Goal: Find specific page/section: Find specific page/section

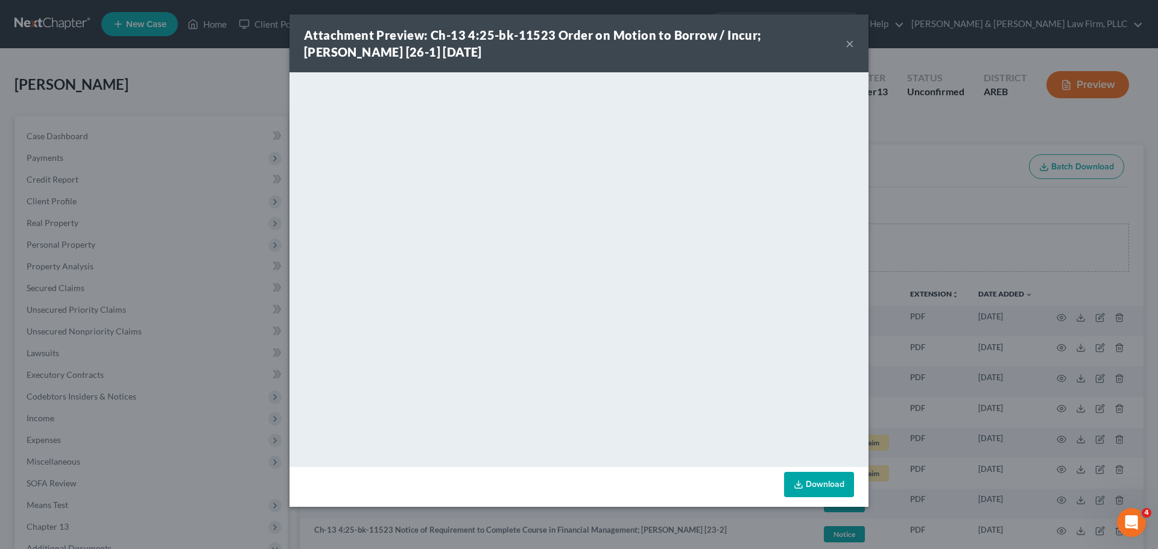
click at [845, 44] on button "×" at bounding box center [849, 43] width 8 height 14
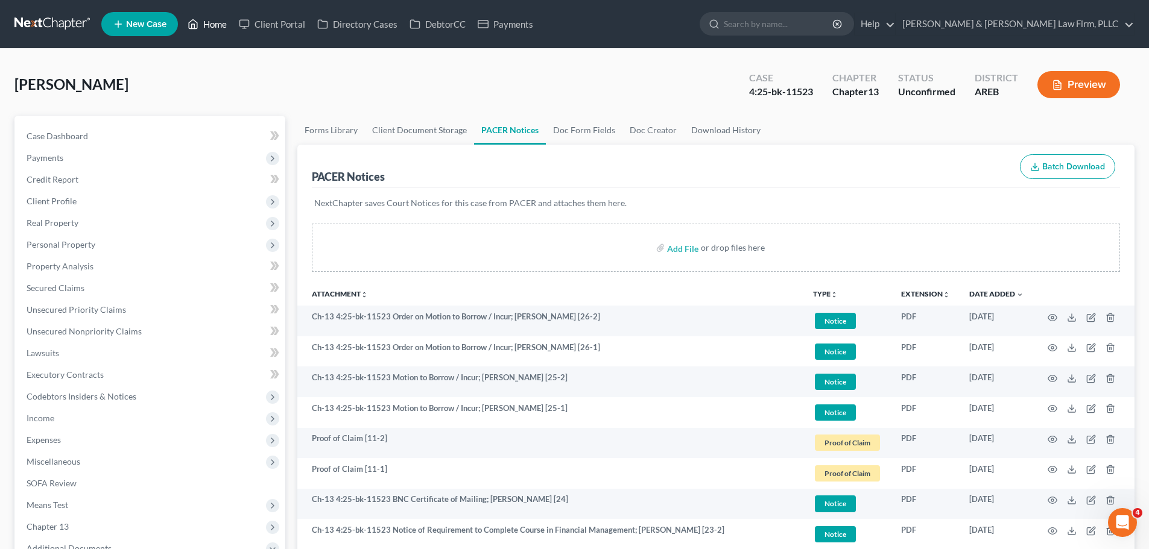
click at [207, 22] on link "Home" at bounding box center [207, 24] width 51 height 22
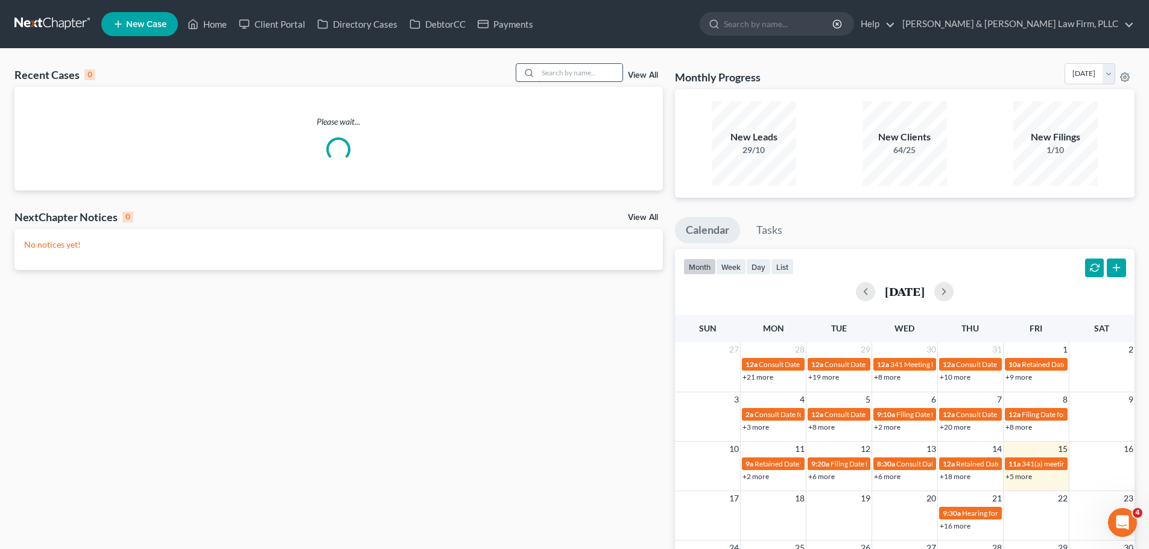
click at [578, 69] on input "search" at bounding box center [580, 72] width 84 height 17
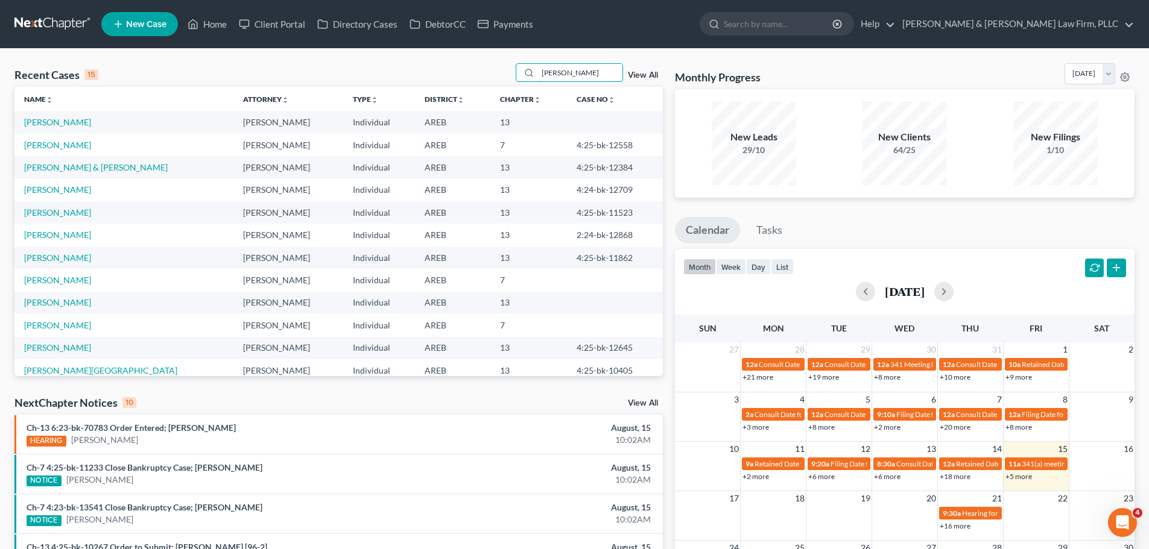
type input "[PERSON_NAME]"
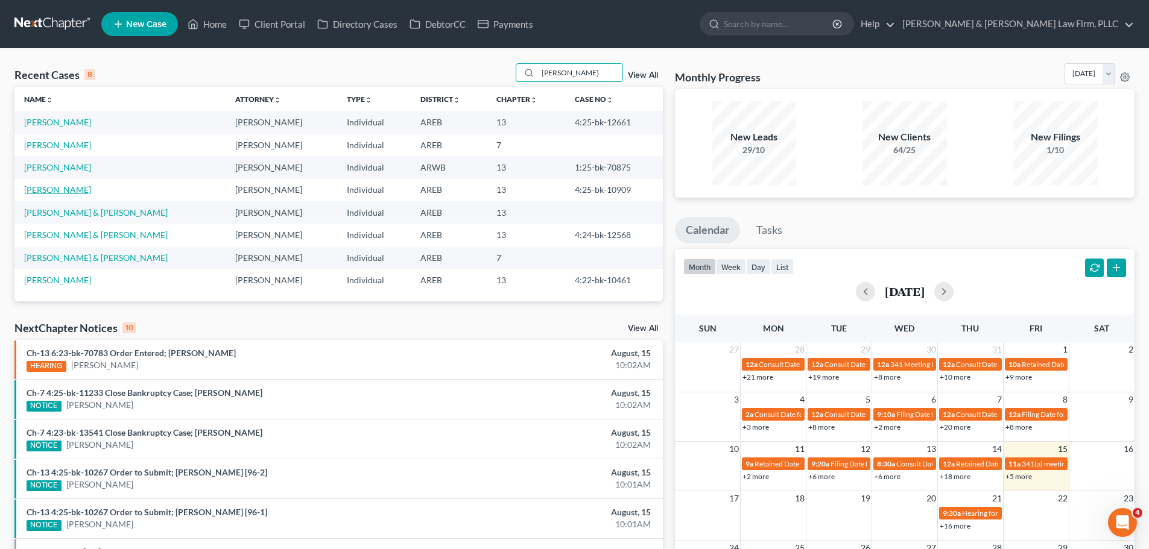
click at [57, 188] on link "[PERSON_NAME]" at bounding box center [57, 190] width 67 height 10
select select "6"
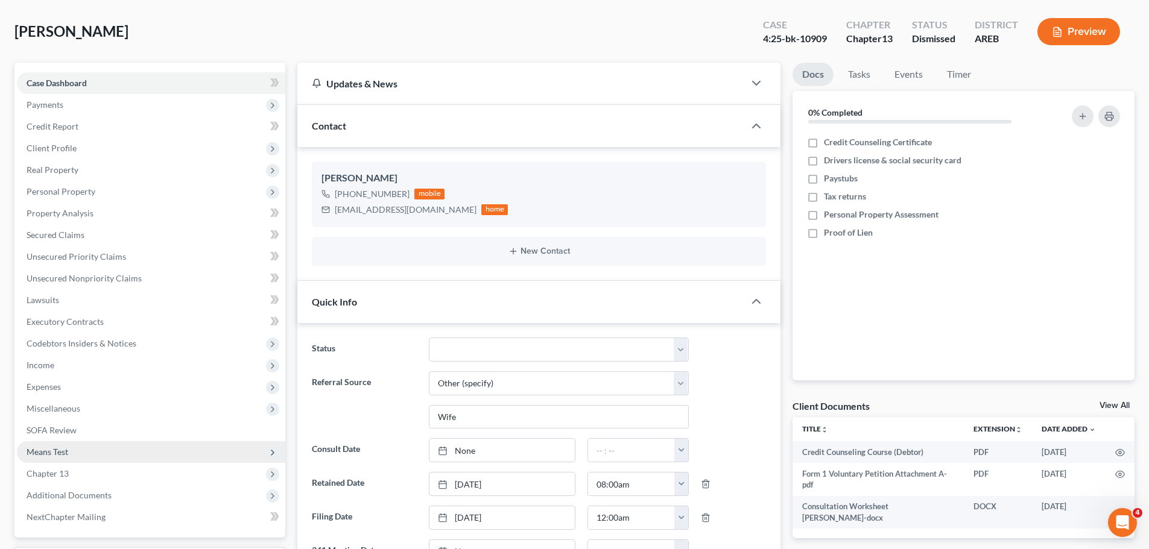
scroll to position [121, 0]
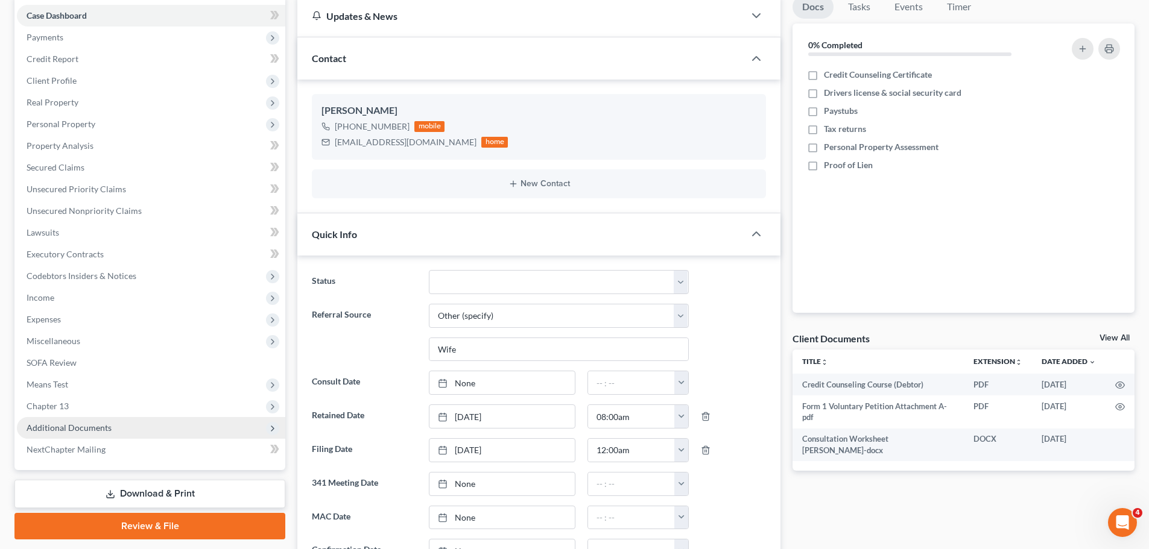
click at [136, 430] on span "Additional Documents" at bounding box center [151, 428] width 268 height 22
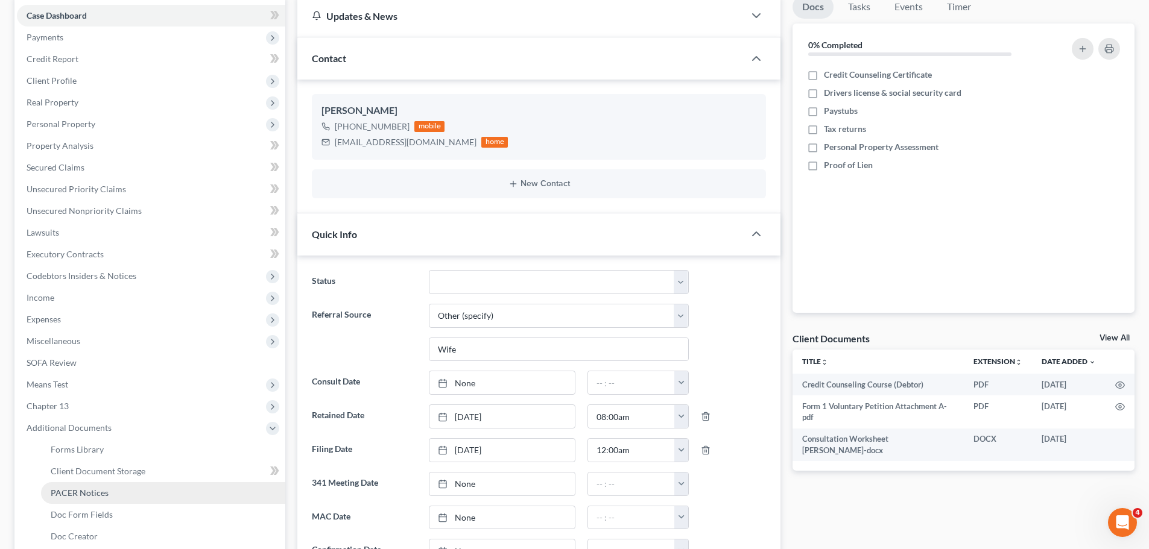
click at [113, 496] on link "PACER Notices" at bounding box center [163, 493] width 244 height 22
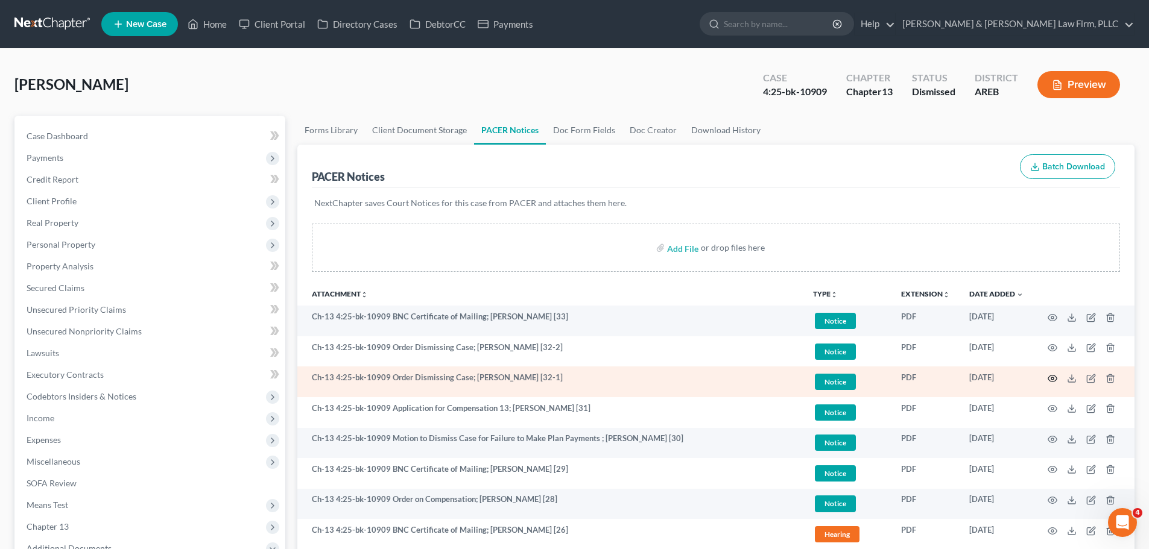
click at [1050, 377] on icon "button" at bounding box center [1052, 379] width 10 height 10
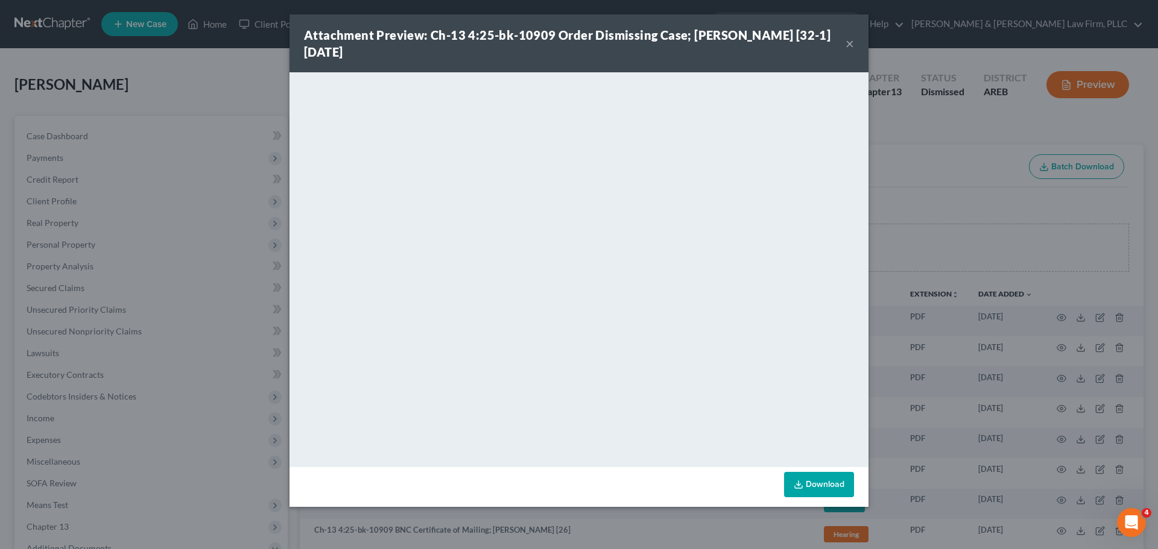
click at [845, 45] on button "×" at bounding box center [849, 43] width 8 height 14
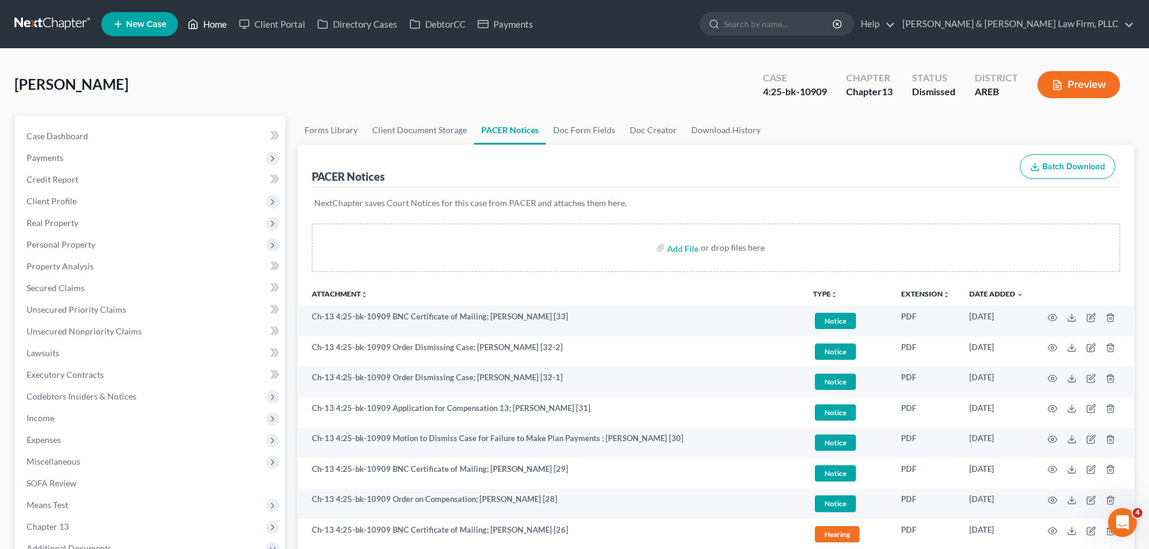
click at [203, 23] on link "Home" at bounding box center [207, 24] width 51 height 22
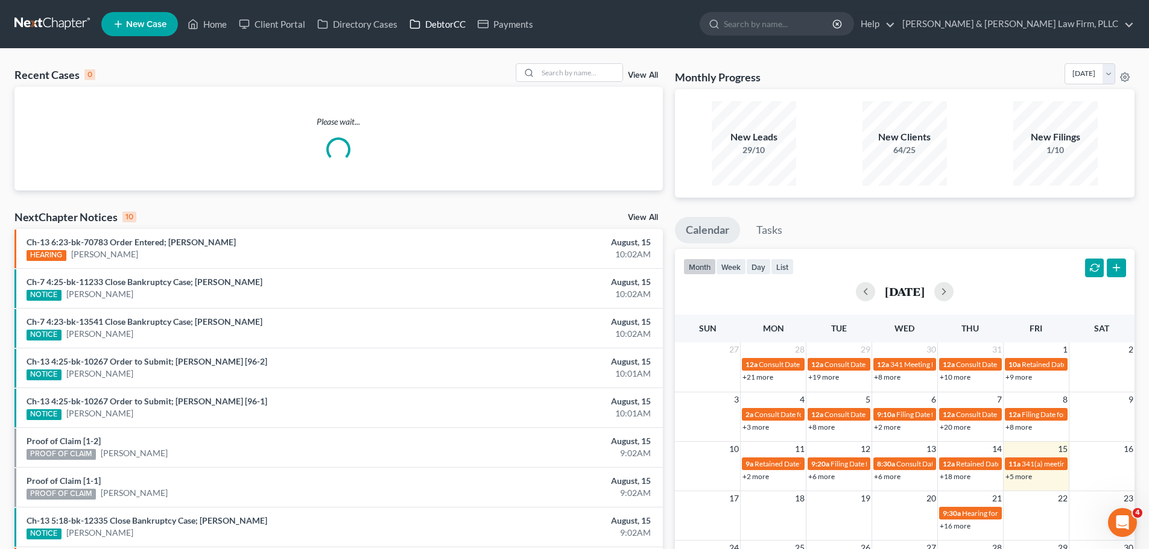
click at [445, 31] on link "DebtorCC" at bounding box center [437, 24] width 68 height 22
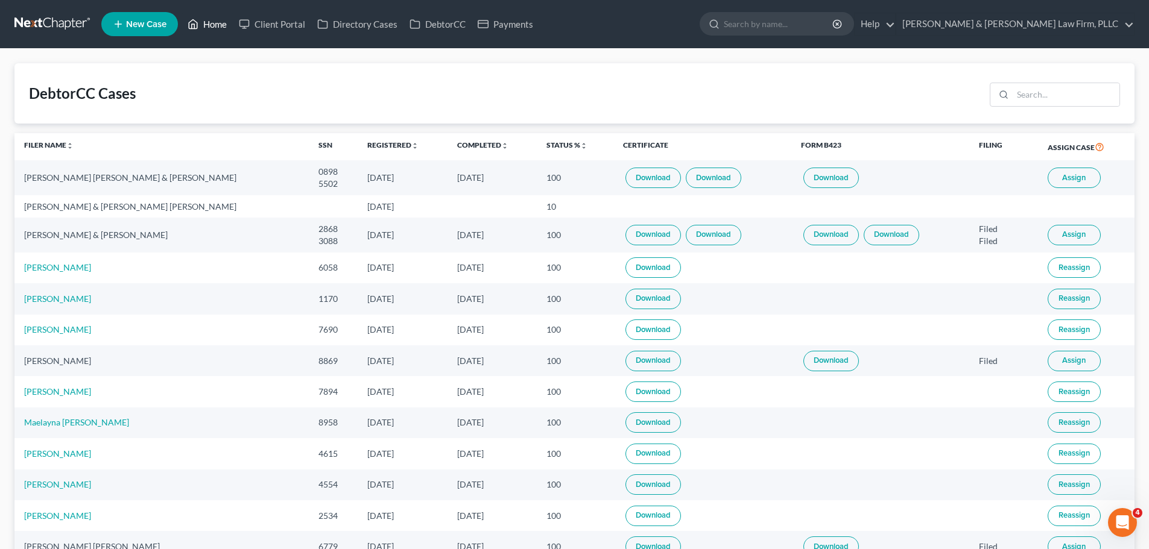
click at [198, 25] on icon at bounding box center [193, 24] width 8 height 9
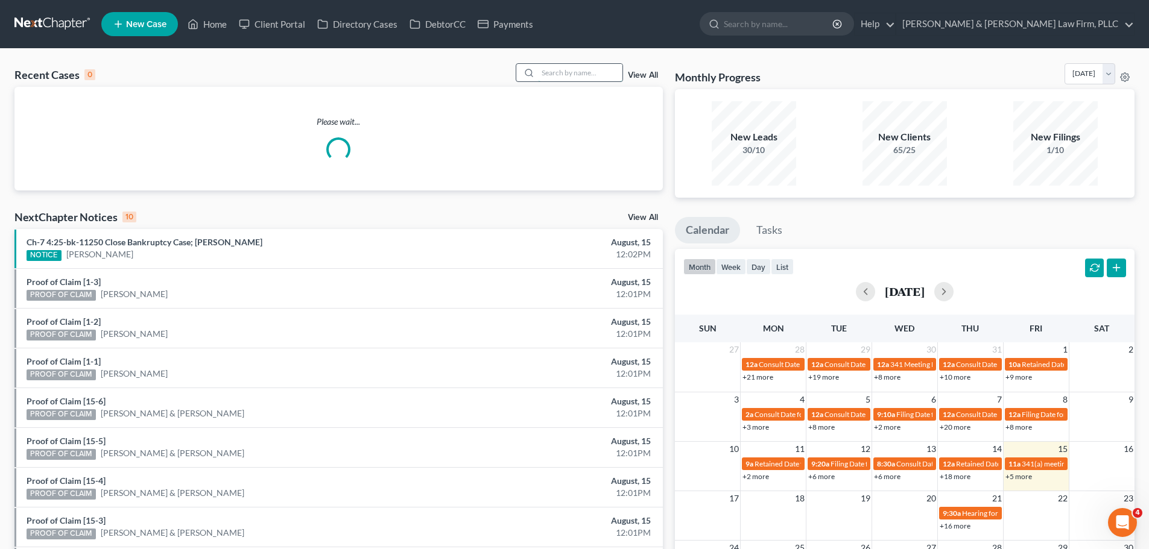
click at [584, 70] on input "search" at bounding box center [580, 72] width 84 height 17
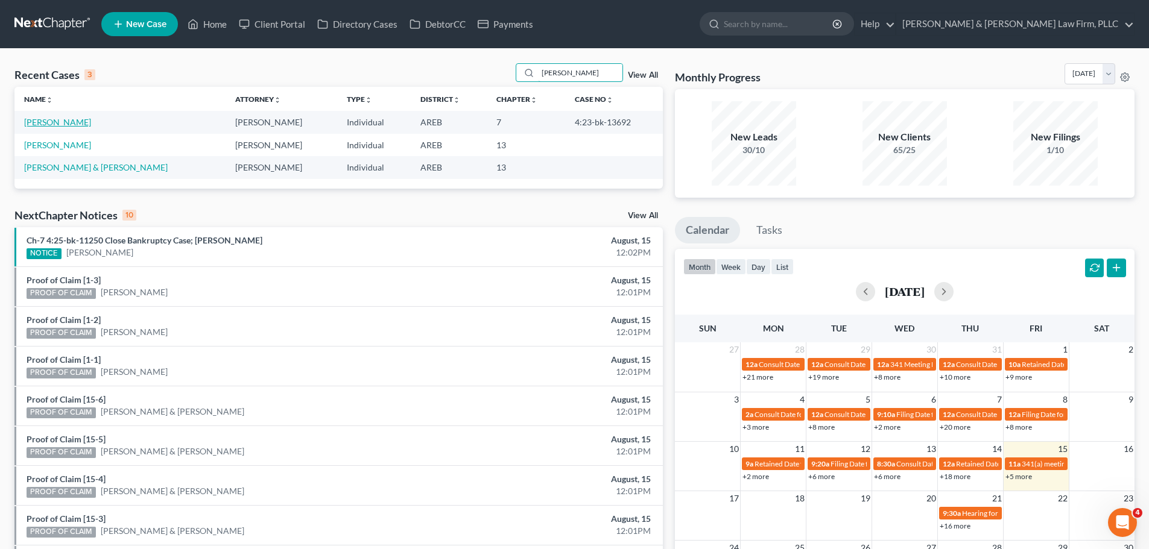
type input "[PERSON_NAME]"
click at [48, 122] on link "[PERSON_NAME]" at bounding box center [57, 122] width 67 height 10
select select "2"
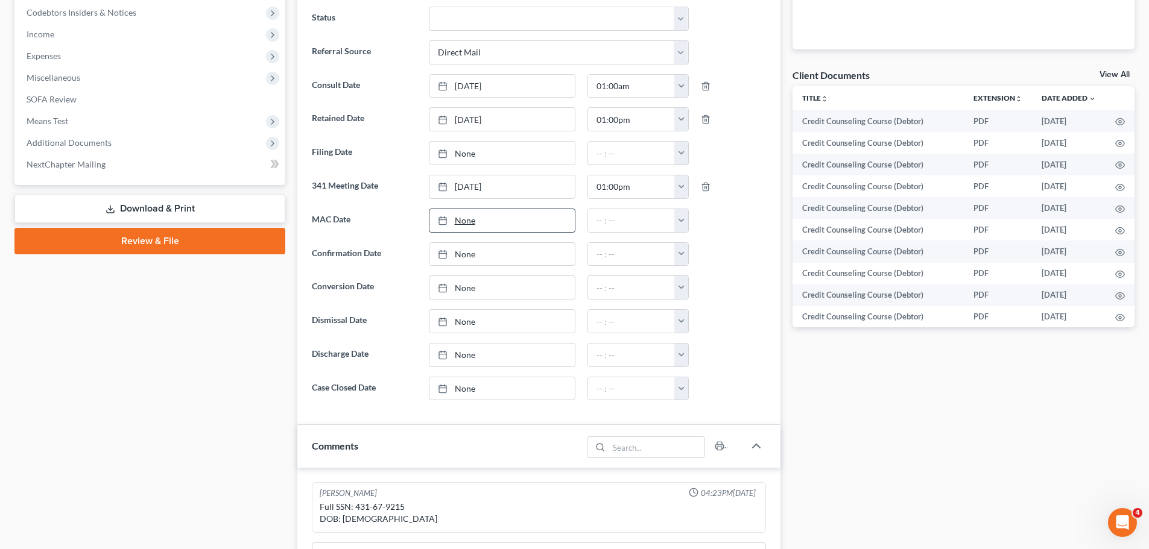
scroll to position [362, 0]
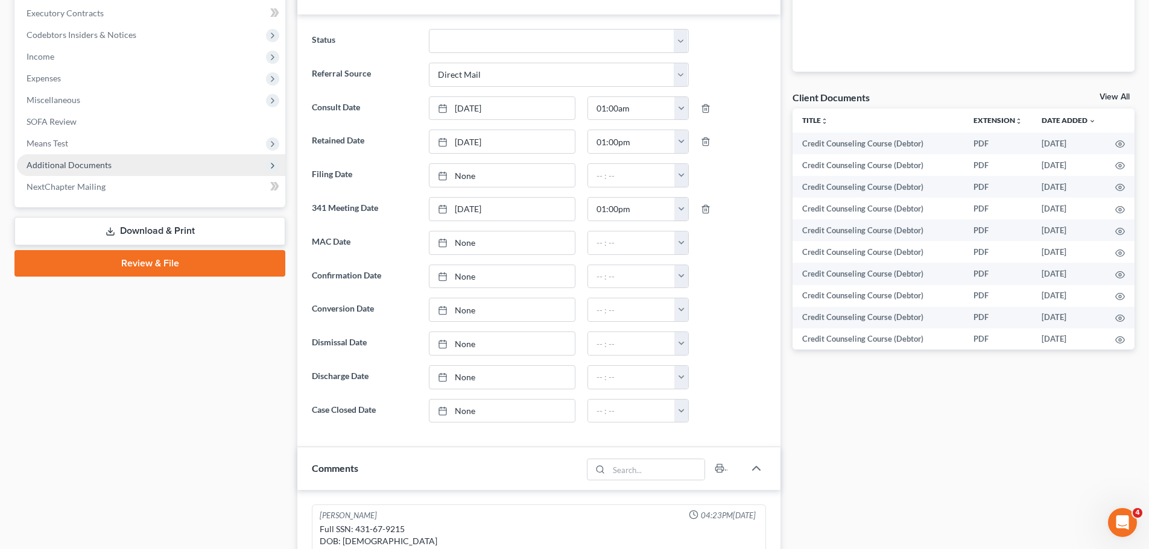
click at [105, 168] on span "Additional Documents" at bounding box center [69, 165] width 85 height 10
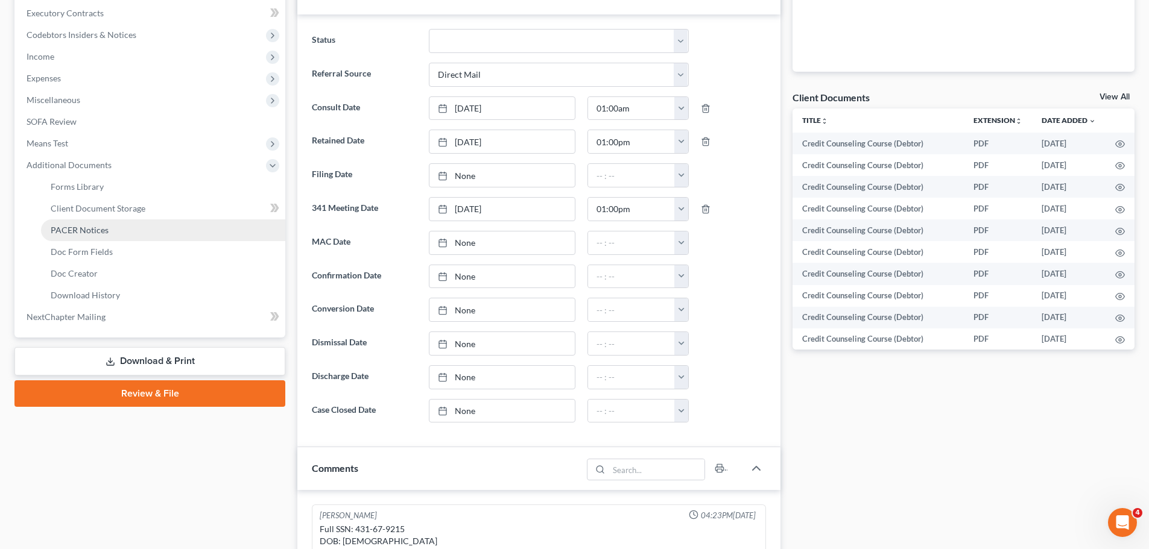
click at [90, 227] on span "PACER Notices" at bounding box center [80, 230] width 58 height 10
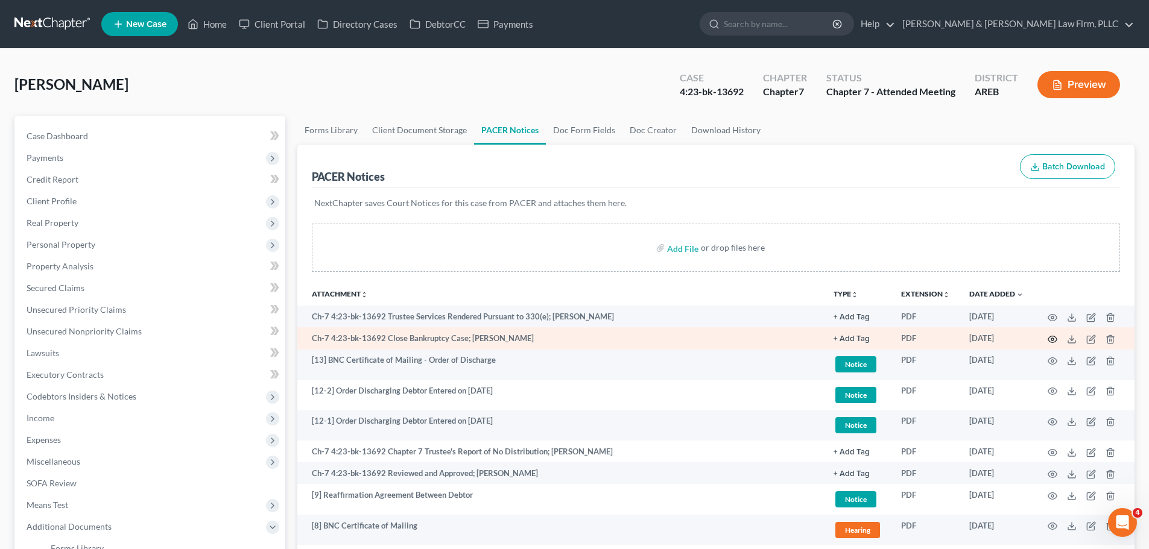
click at [1052, 339] on icon "button" at bounding box center [1052, 340] width 10 height 10
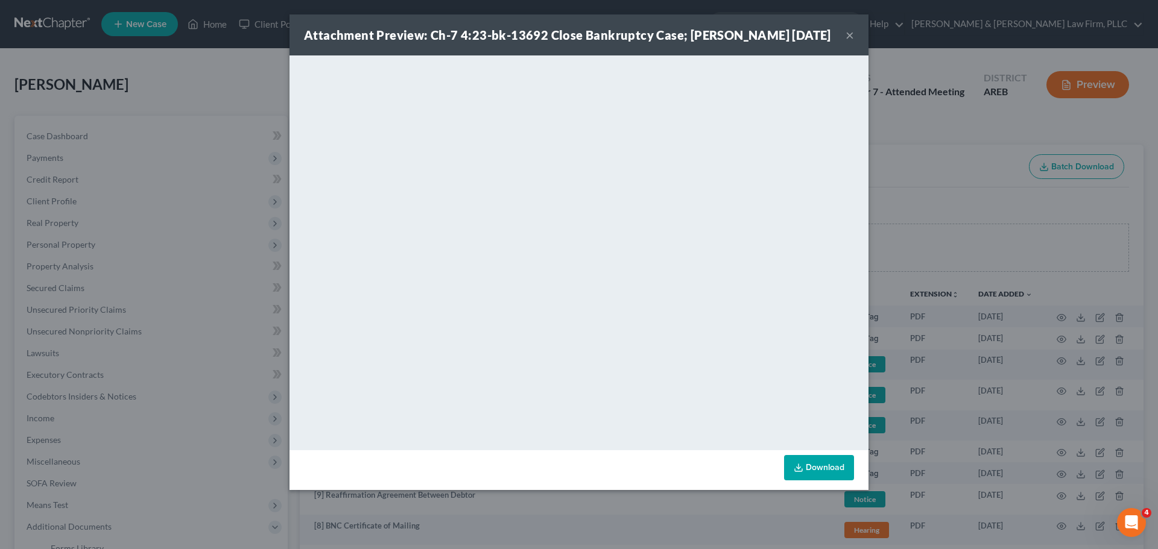
click at [848, 42] on button "×" at bounding box center [849, 35] width 8 height 14
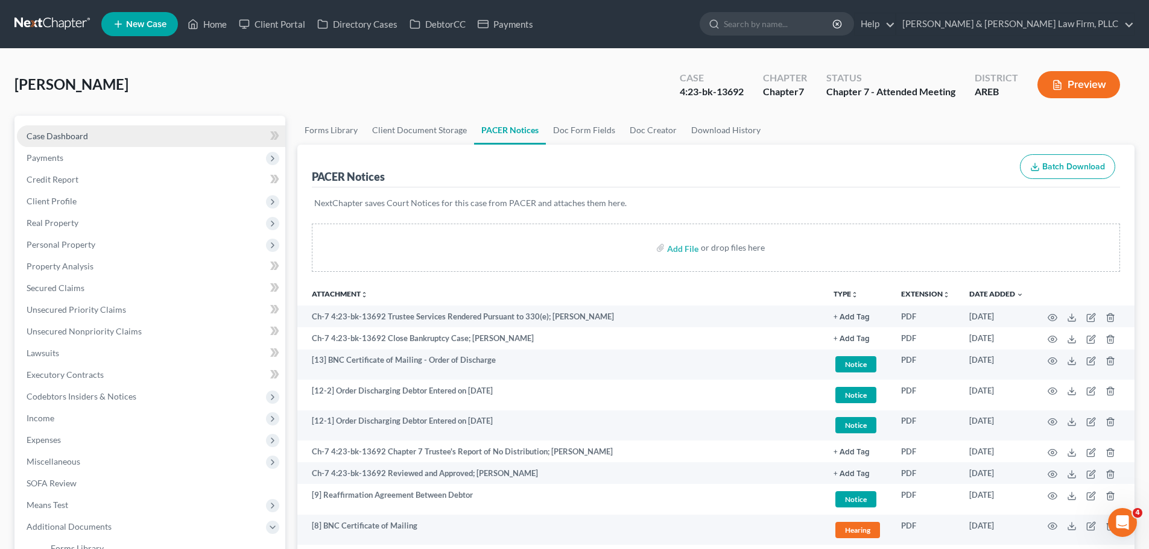
click at [95, 134] on link "Case Dashboard" at bounding box center [151, 136] width 268 height 22
select select "2"
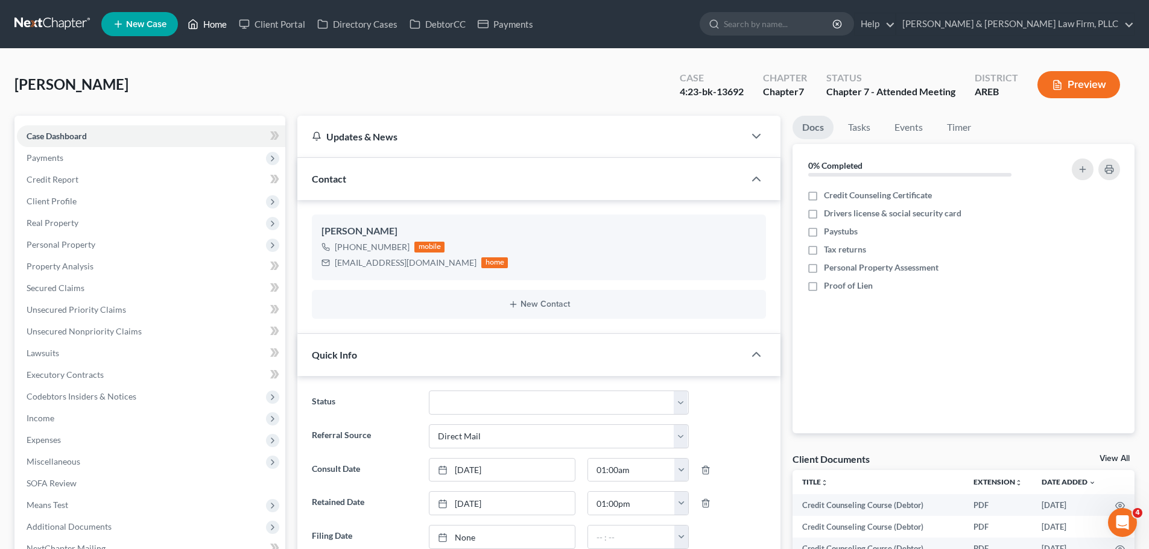
click at [209, 28] on link "Home" at bounding box center [207, 24] width 51 height 22
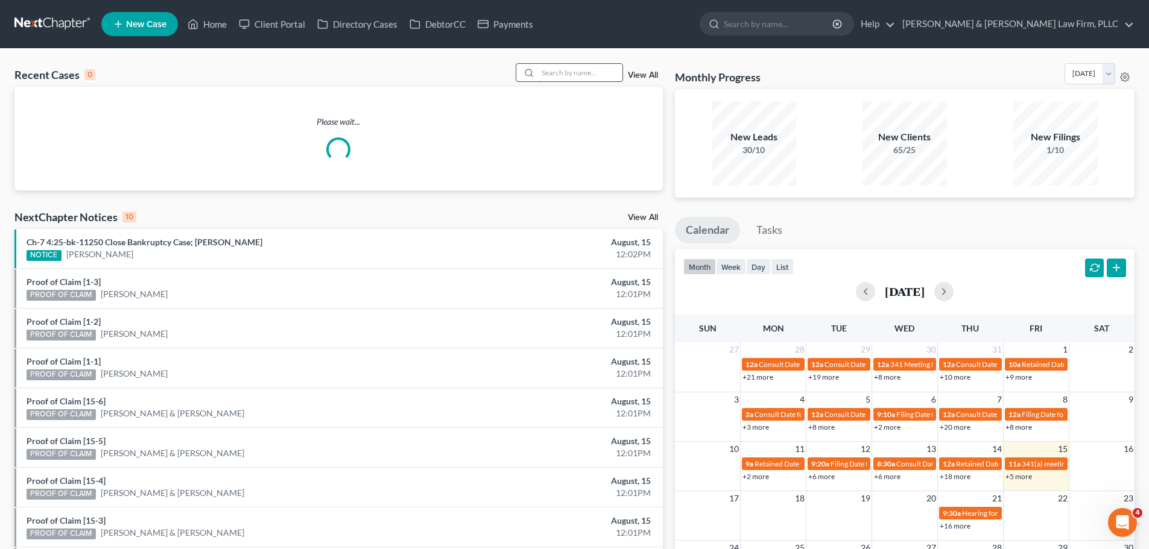
click at [606, 68] on input "search" at bounding box center [580, 72] width 84 height 17
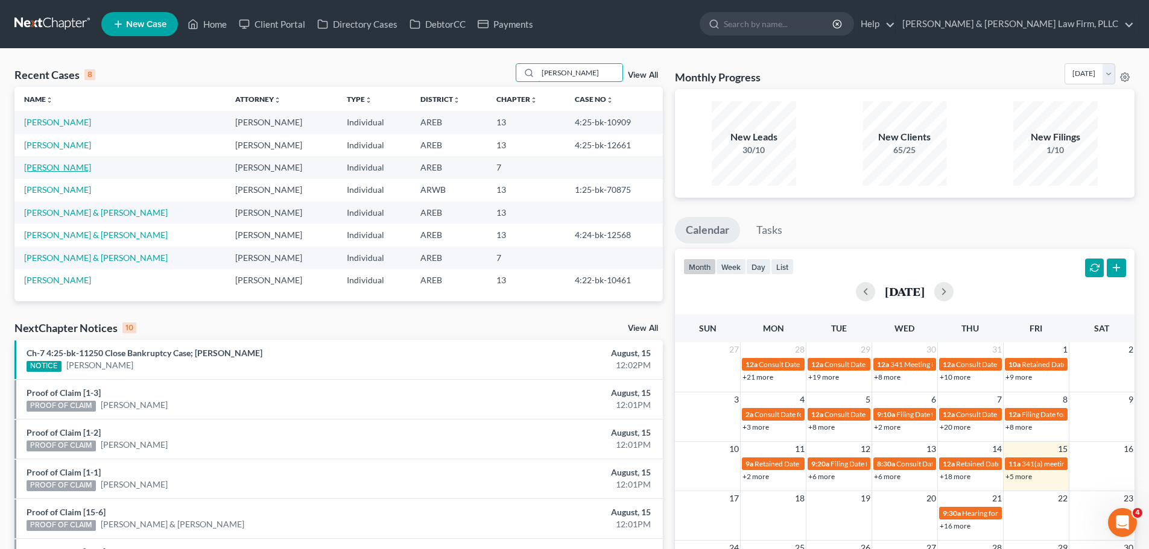
type input "[PERSON_NAME]"
click at [54, 170] on link "[PERSON_NAME]" at bounding box center [57, 167] width 67 height 10
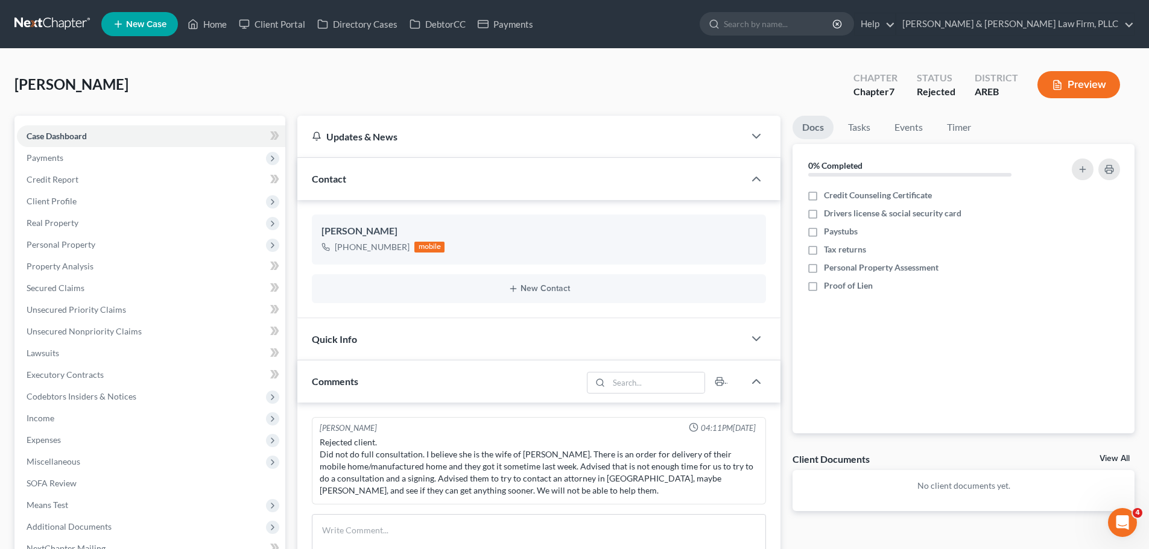
click at [206, 13] on ul "New Case Home Client Portal Directory Cases DebtorCC Payments - No Result - See…" at bounding box center [617, 23] width 1033 height 31
click at [211, 21] on link "Home" at bounding box center [207, 24] width 51 height 22
